Goal: Task Accomplishment & Management: Use online tool/utility

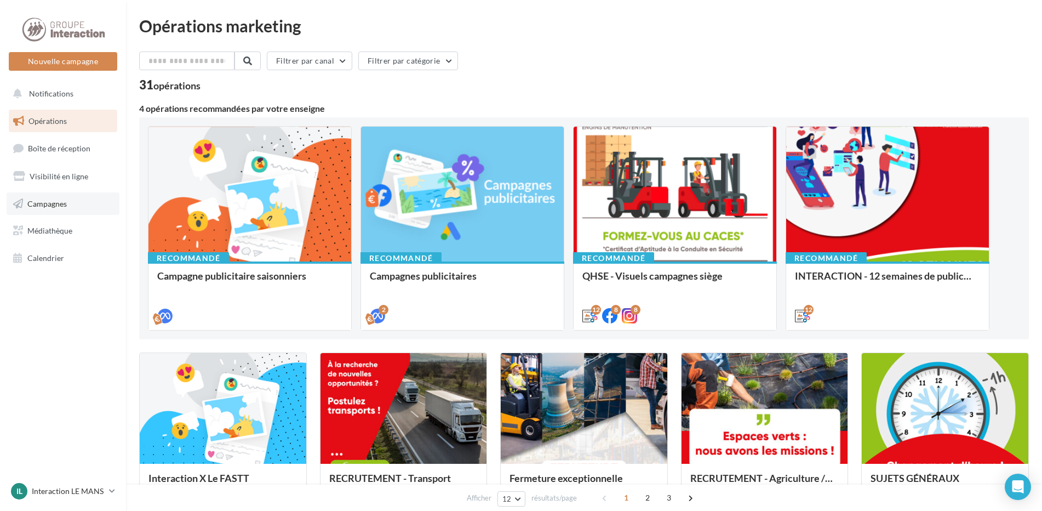
click at [97, 207] on link "Campagnes" at bounding box center [63, 203] width 113 height 23
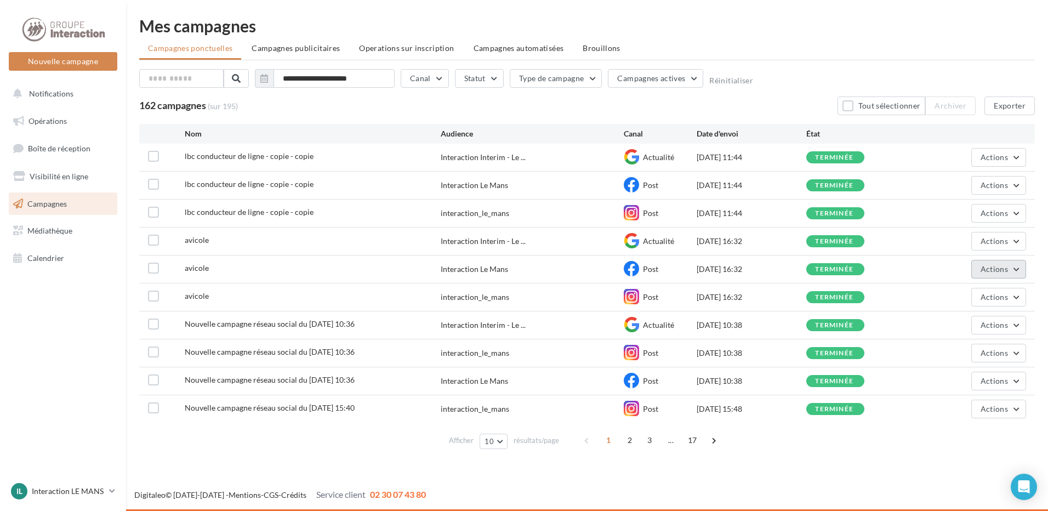
click at [999, 261] on button "Actions" at bounding box center [998, 269] width 55 height 19
click at [952, 347] on button "Dupliquer" at bounding box center [971, 352] width 110 height 29
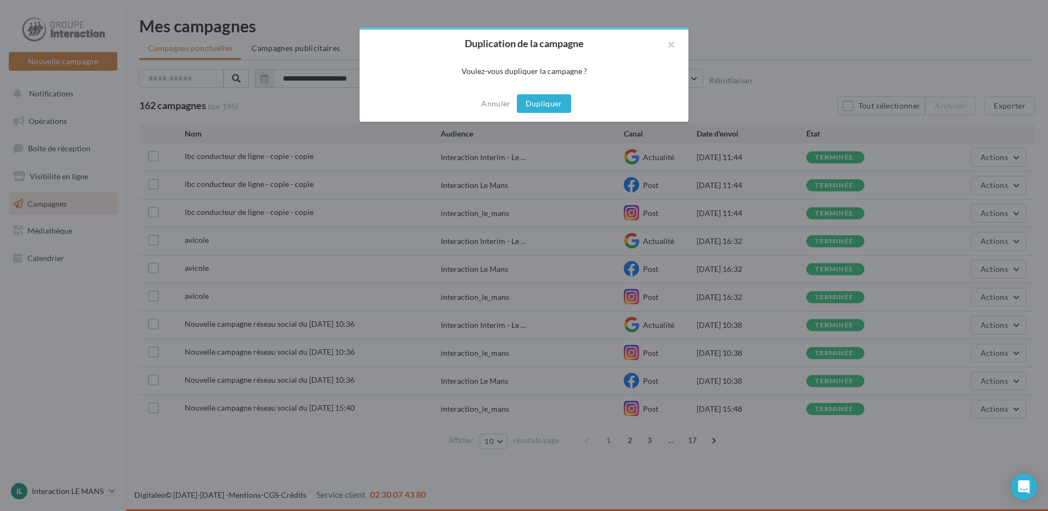
click at [564, 102] on button "Dupliquer" at bounding box center [544, 103] width 54 height 19
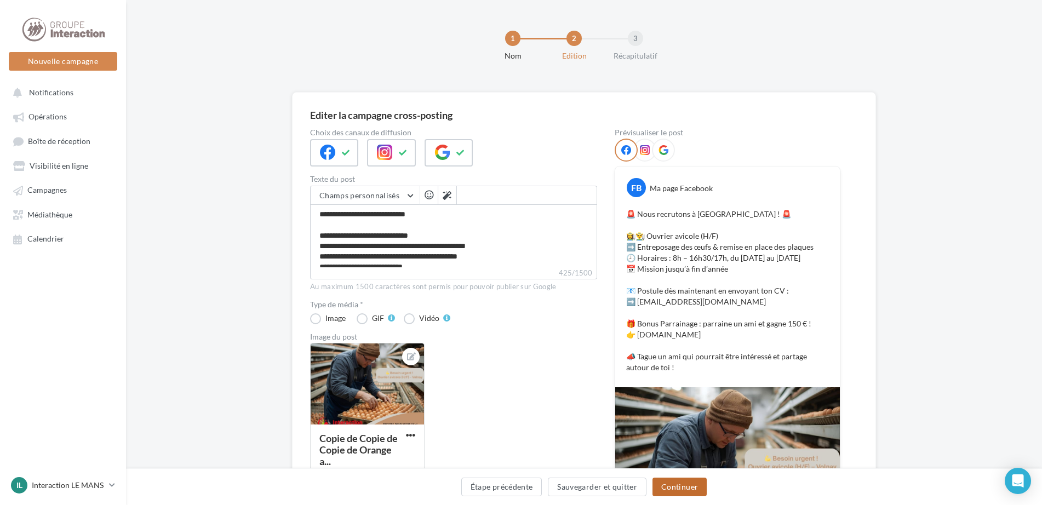
click at [676, 491] on button "Continuer" at bounding box center [680, 487] width 54 height 19
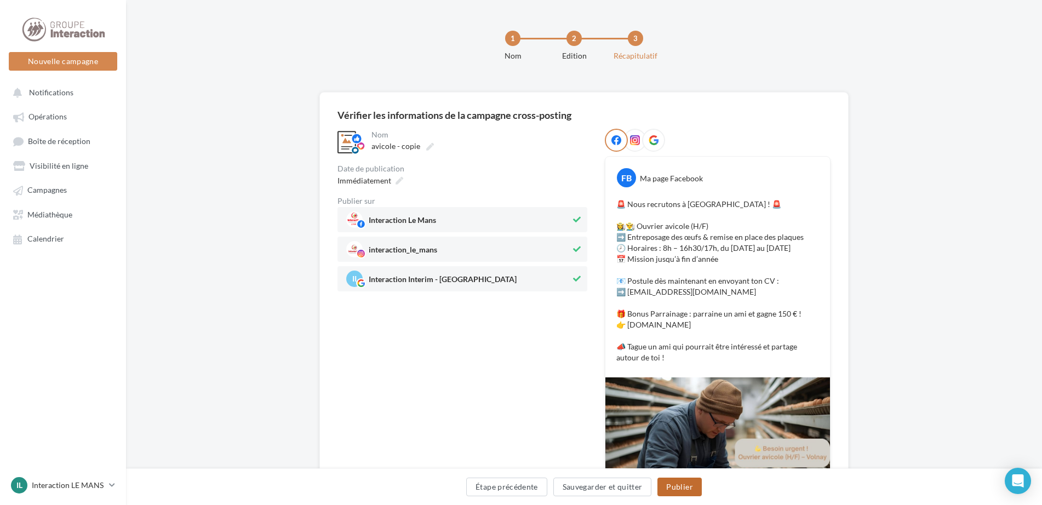
click at [676, 486] on button "Publier" at bounding box center [680, 487] width 44 height 19
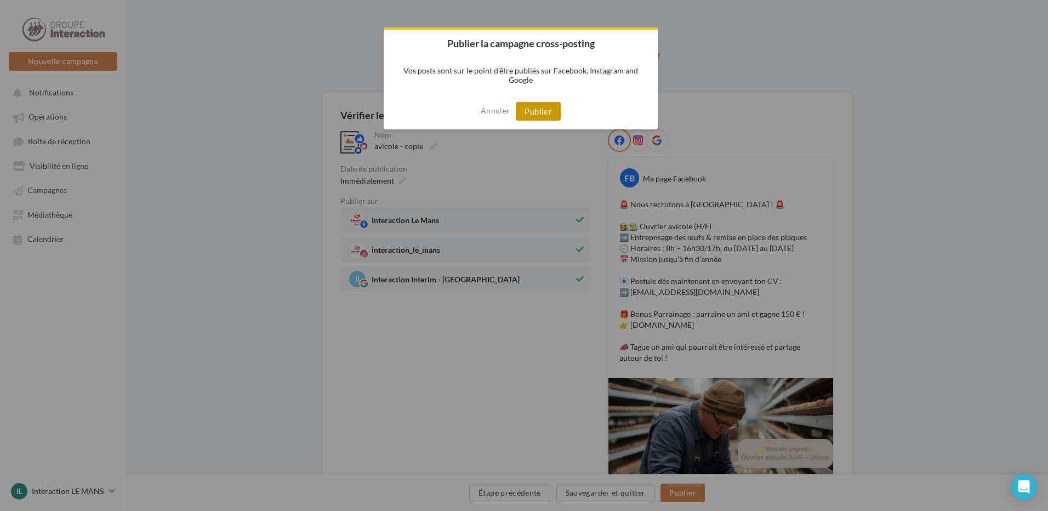
click at [530, 107] on button "Publier" at bounding box center [538, 111] width 45 height 19
